Goal: Task Accomplishment & Management: Use online tool/utility

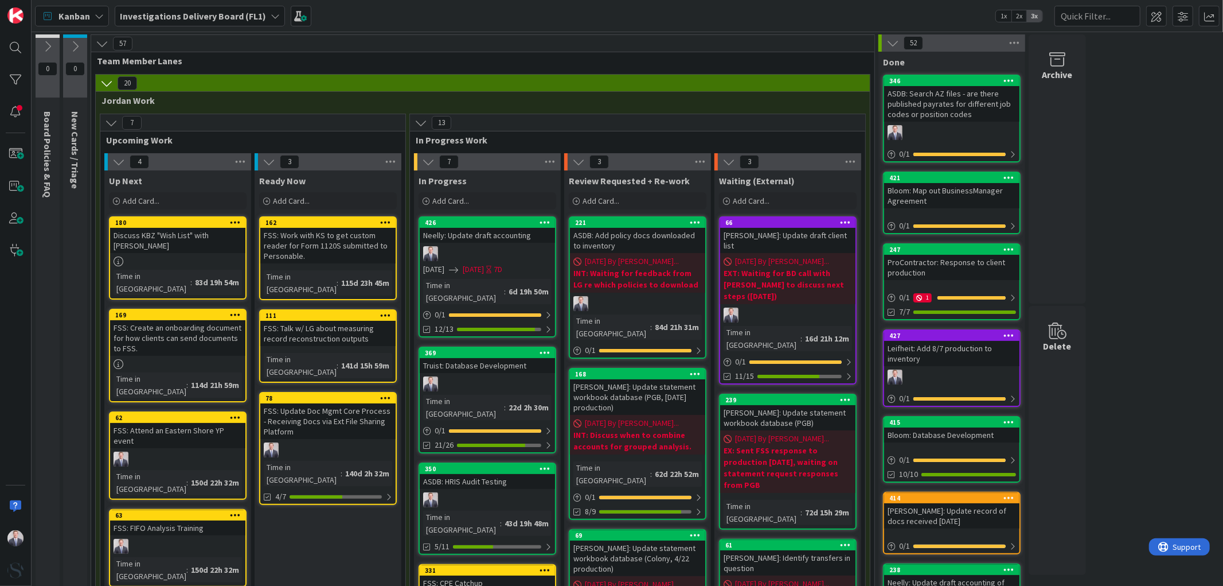
scroll to position [184, 0]
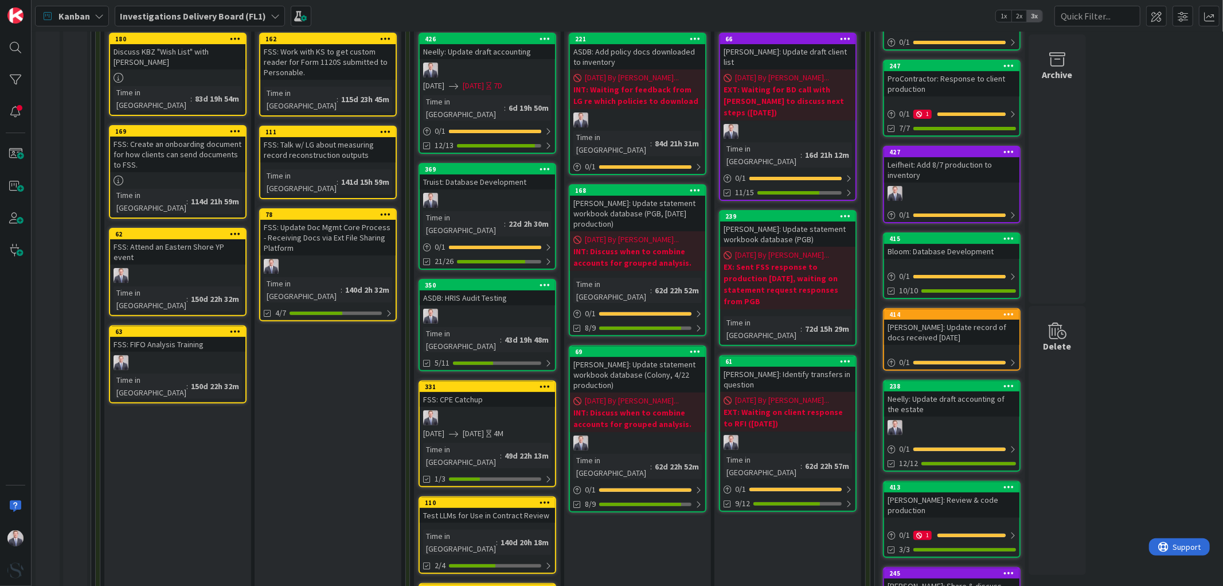
click at [501, 58] on div "Neelly: Update draft accounting" at bounding box center [487, 51] width 135 height 15
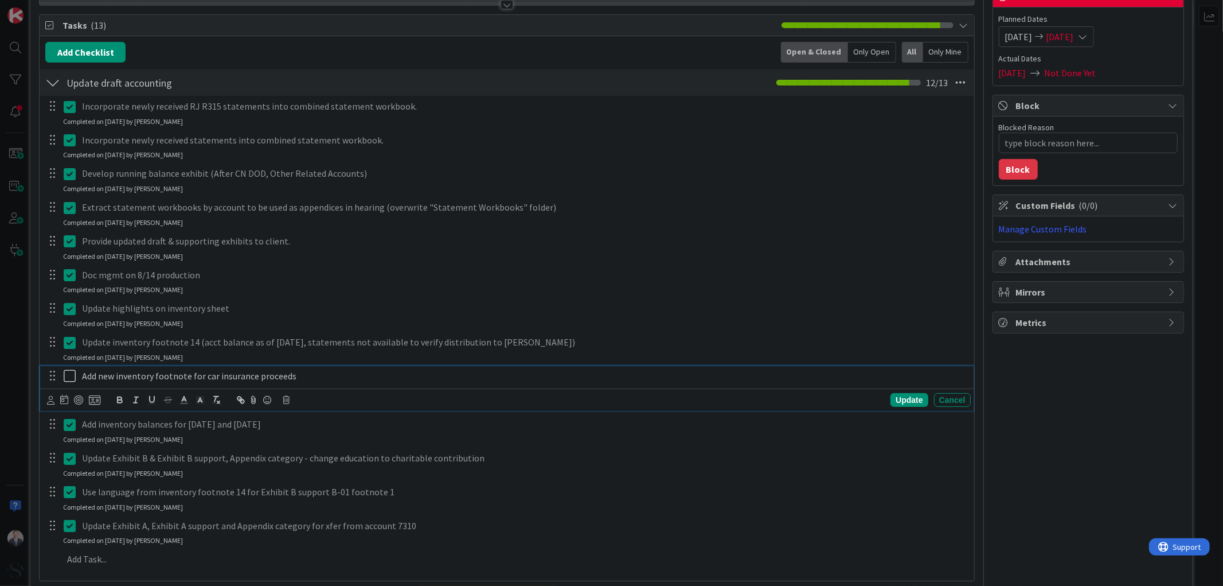
click at [64, 375] on icon at bounding box center [72, 376] width 17 height 14
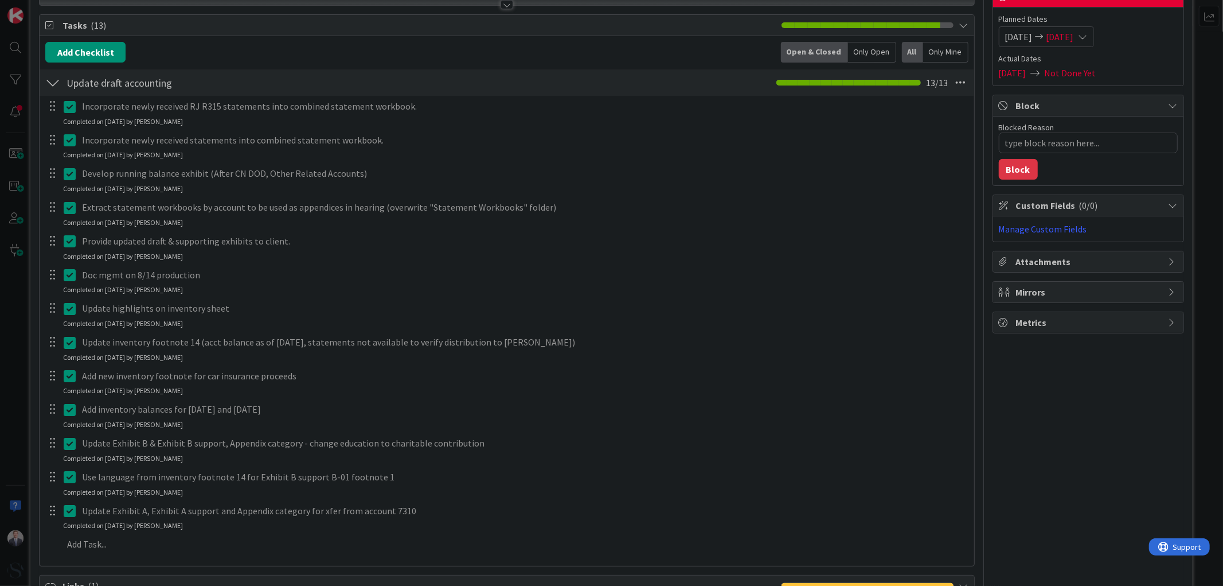
type textarea "x"
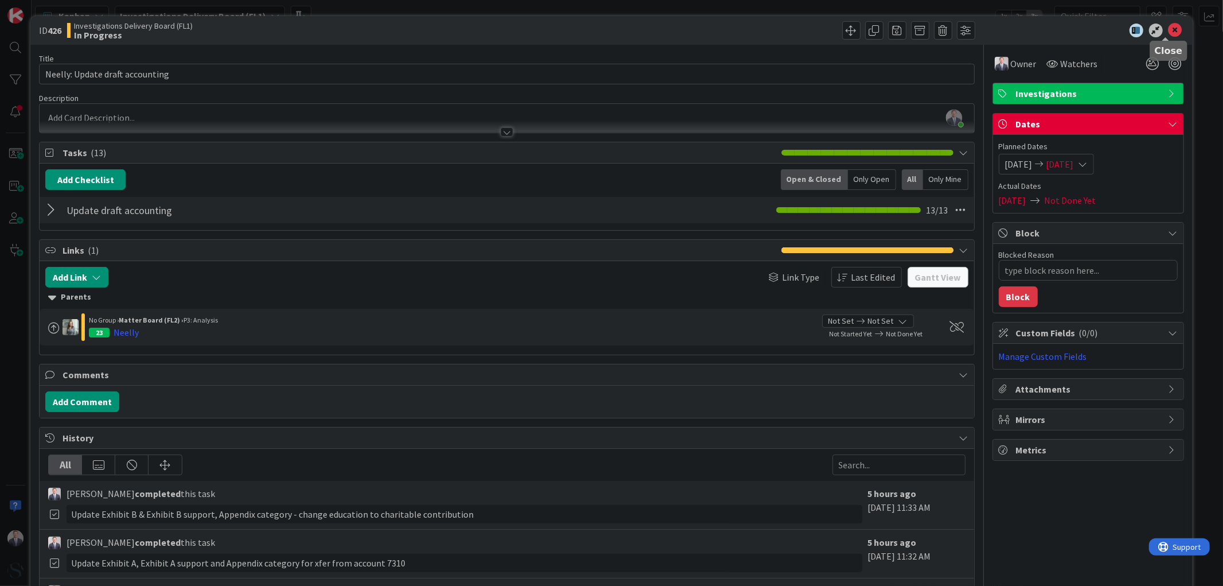
click at [1169, 27] on icon at bounding box center [1176, 31] width 14 height 14
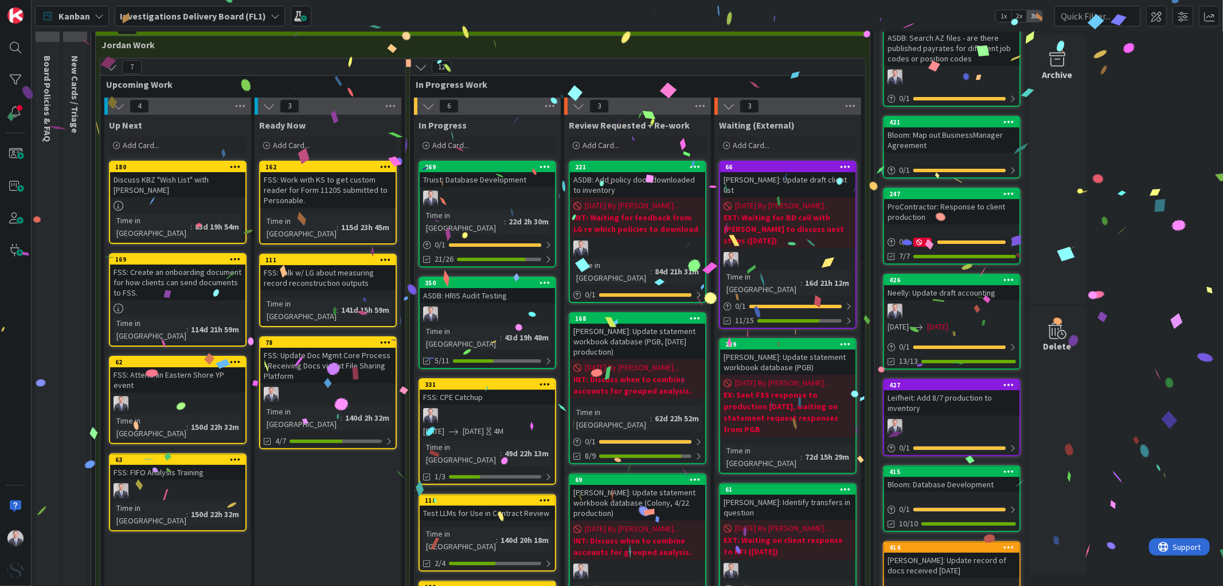
click at [477, 198] on div at bounding box center [487, 197] width 135 height 15
